Goal: Check status: Check status

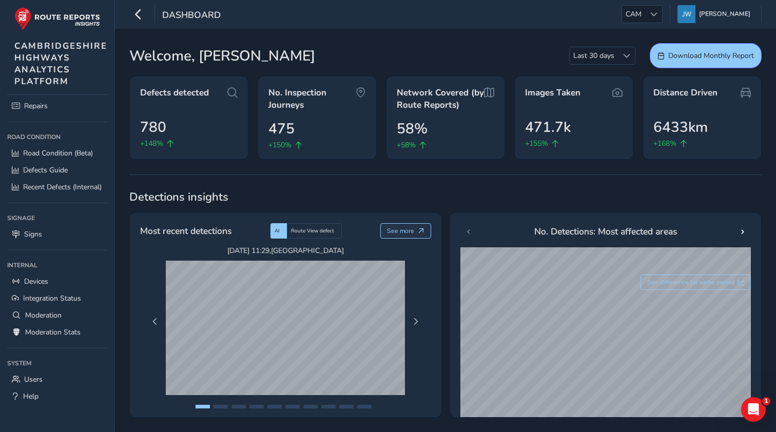
click at [404, 231] on span "See more" at bounding box center [400, 231] width 27 height 8
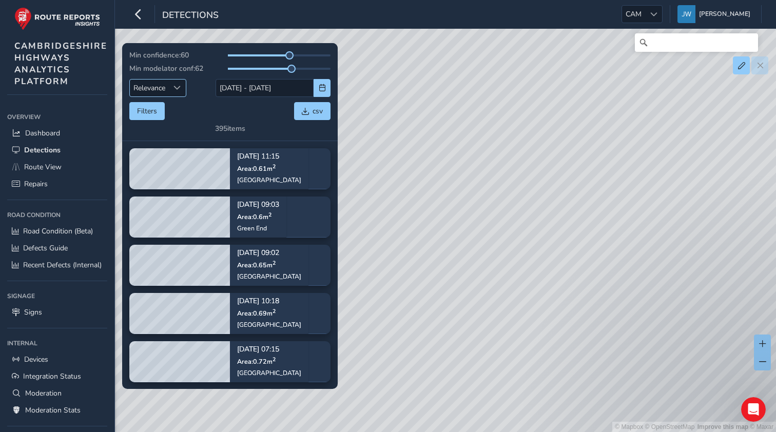
click at [182, 89] on div "Sort by Date" at bounding box center [177, 88] width 17 height 17
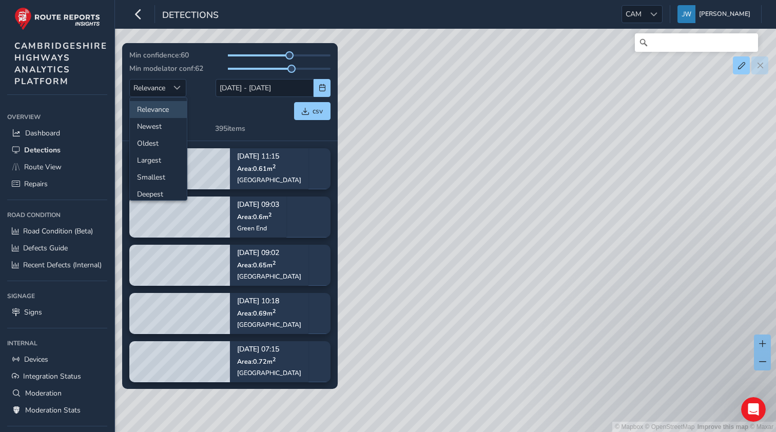
click at [204, 85] on div "Relevance Relevance 28/07/2025 - 11/08/2025" at bounding box center [229, 88] width 201 height 18
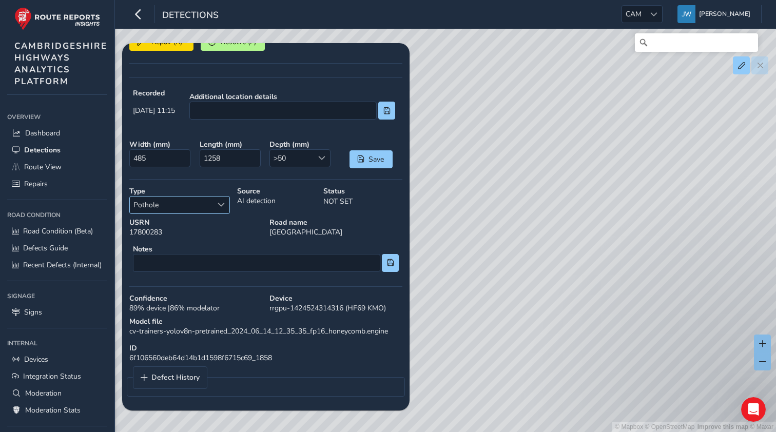
click at [223, 207] on span "Select a type" at bounding box center [221, 204] width 7 height 7
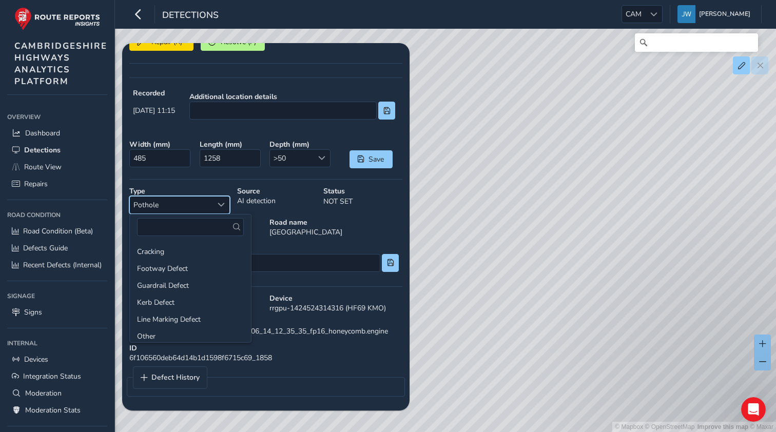
scroll to position [36, 0]
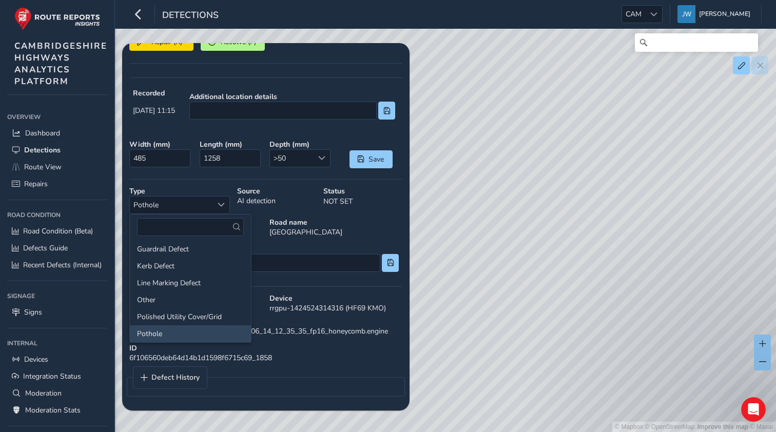
click at [275, 172] on div "See in Route View C1 C2 C3 C4 Repair (R) Resolve (F) Recorded Aug 08 2025, 11:1…" at bounding box center [265, 93] width 273 height 620
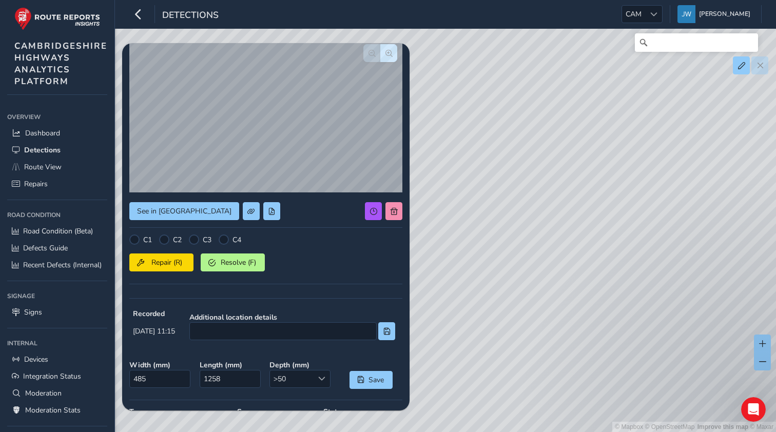
scroll to position [50, 0]
